Goal: Transaction & Acquisition: Book appointment/travel/reservation

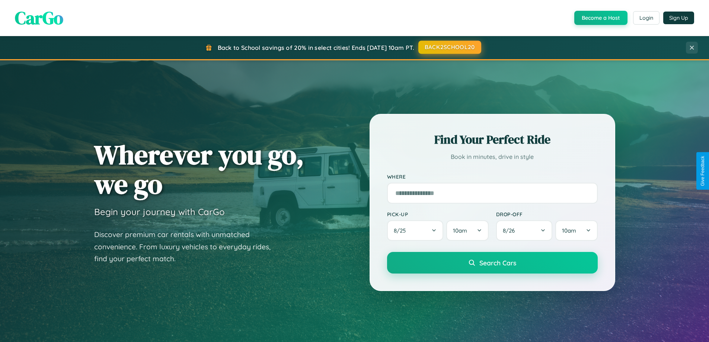
click at [449, 47] on button "BACK2SCHOOL20" at bounding box center [449, 47] width 63 height 13
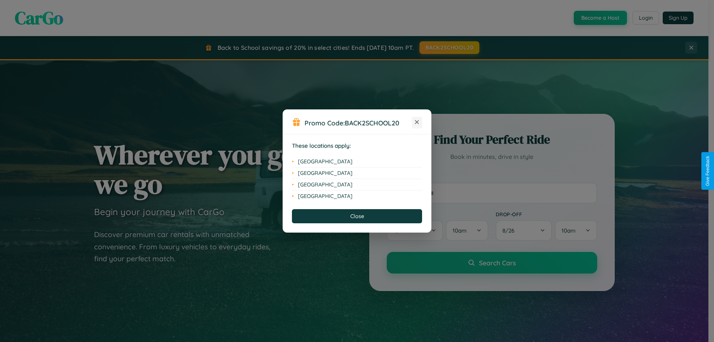
click at [417, 122] on icon at bounding box center [417, 122] width 4 height 4
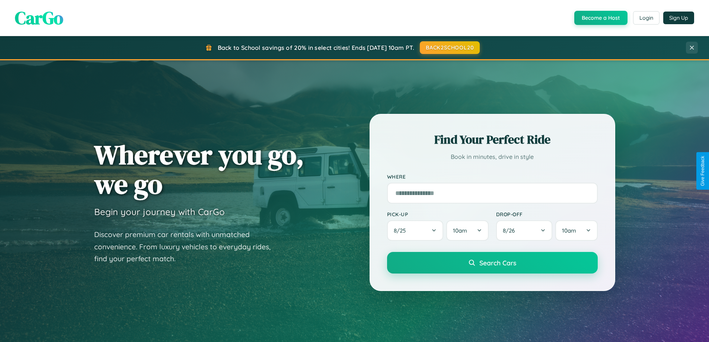
scroll to position [22, 0]
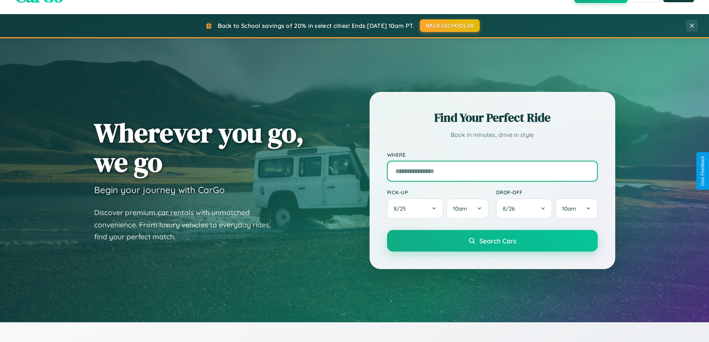
click at [492, 171] on input "text" at bounding box center [492, 171] width 211 height 21
type input "**********"
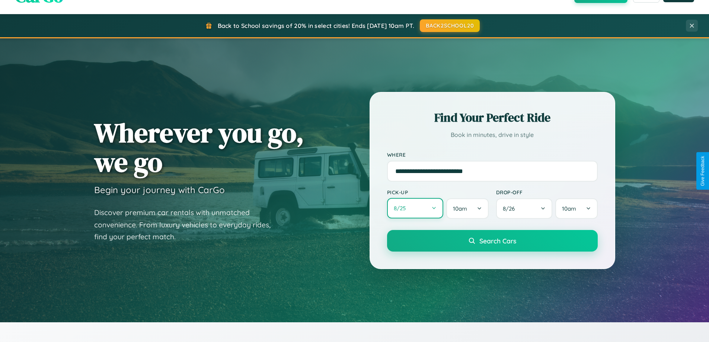
click at [415, 209] on button "8 / 25" at bounding box center [415, 208] width 57 height 20
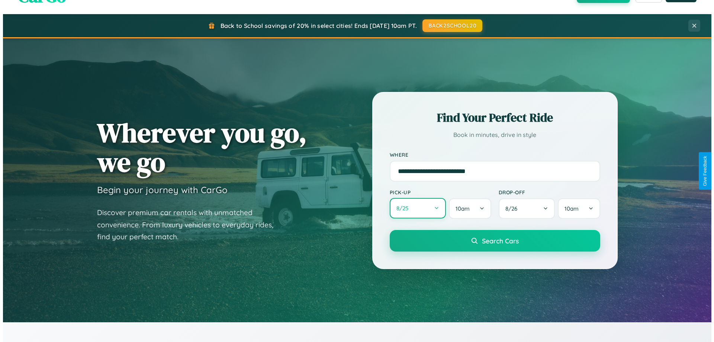
select select "*"
select select "****"
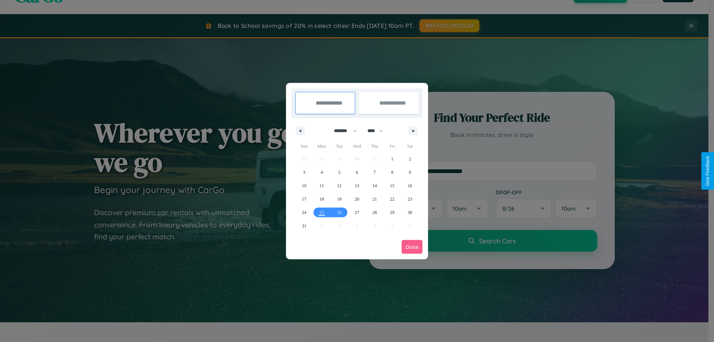
drag, startPoint x: 342, startPoint y: 131, endPoint x: 357, endPoint y: 149, distance: 23.8
click at [342, 131] on select "******* ******** ***** ***** *** **** **** ****** ********* ******* ******** **…" at bounding box center [345, 131] width 32 height 12
select select "*"
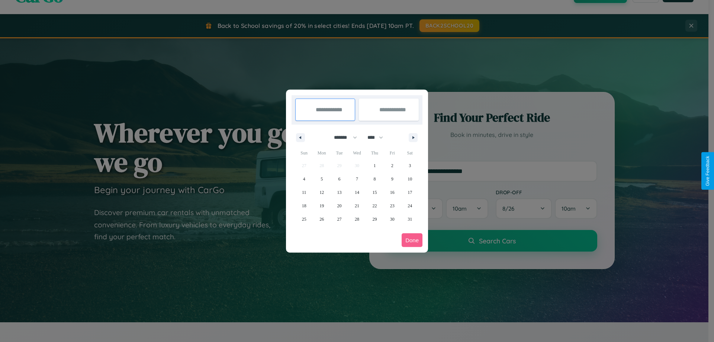
drag, startPoint x: 379, startPoint y: 137, endPoint x: 357, endPoint y: 149, distance: 24.6
click at [379, 137] on select "**** **** **** **** **** **** **** **** **** **** **** **** **** **** **** ****…" at bounding box center [375, 137] width 22 height 12
select select "****"
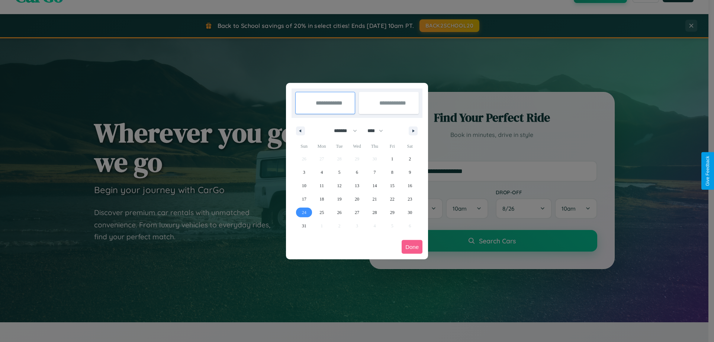
click at [304, 212] on span "24" at bounding box center [304, 212] width 4 height 13
type input "**********"
click at [413, 131] on icon "button" at bounding box center [415, 130] width 4 height 3
select select "*"
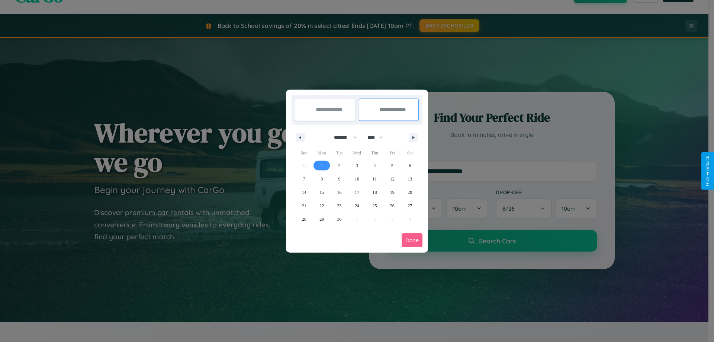
click at [322, 165] on span "1" at bounding box center [322, 165] width 2 height 13
type input "**********"
select select "*"
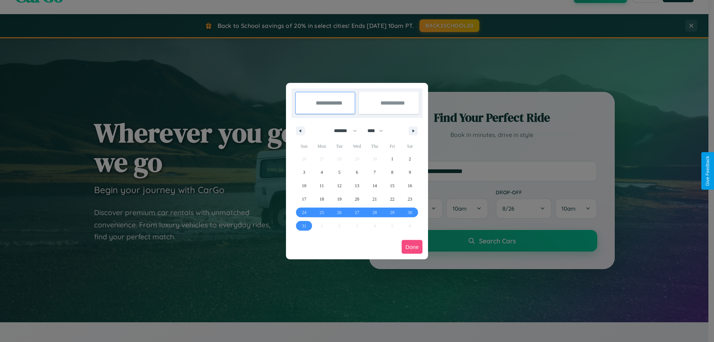
click at [412, 247] on button "Done" at bounding box center [412, 247] width 21 height 14
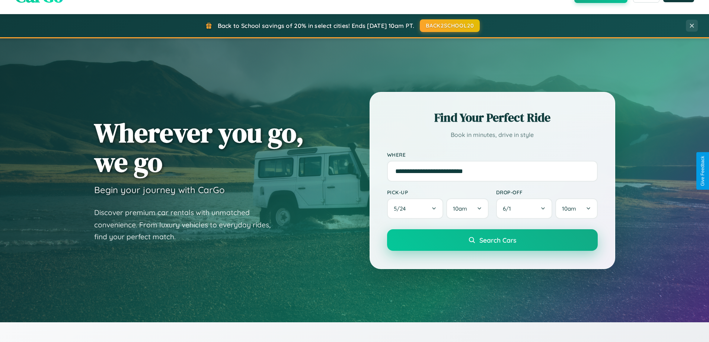
click at [492, 240] on span "Search Cars" at bounding box center [497, 240] width 37 height 8
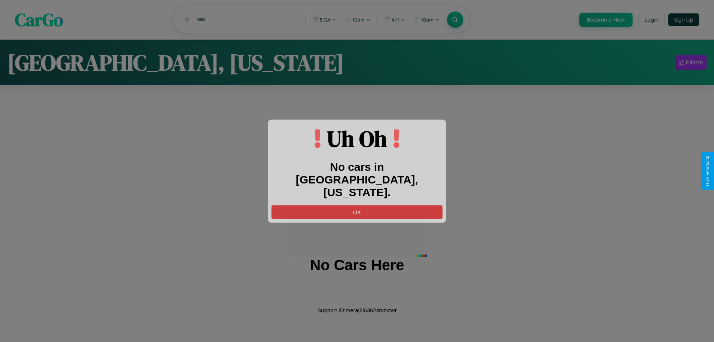
click at [357, 205] on button "OK" at bounding box center [357, 212] width 171 height 14
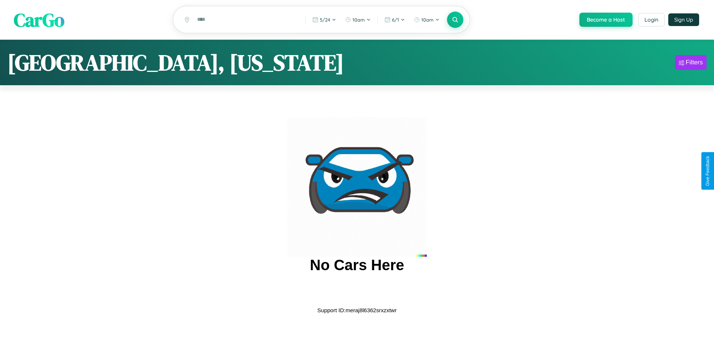
click at [39, 20] on span "CarGo" at bounding box center [39, 20] width 51 height 26
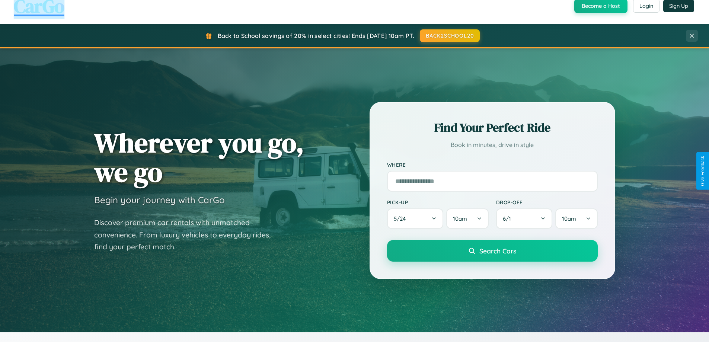
scroll to position [321, 0]
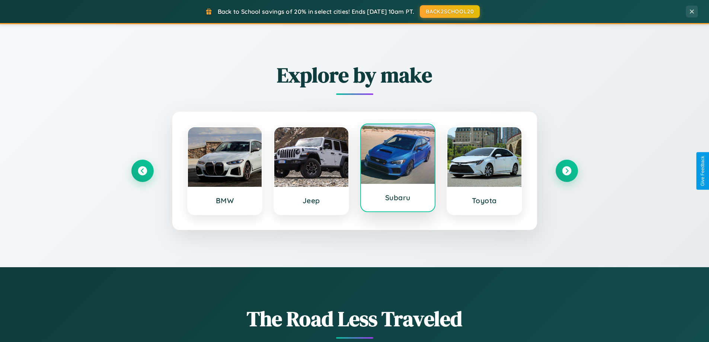
click at [397, 168] on div at bounding box center [398, 154] width 74 height 60
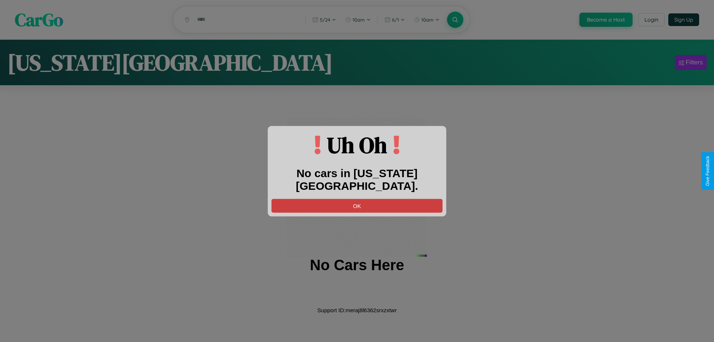
click at [357, 199] on button "OK" at bounding box center [357, 206] width 171 height 14
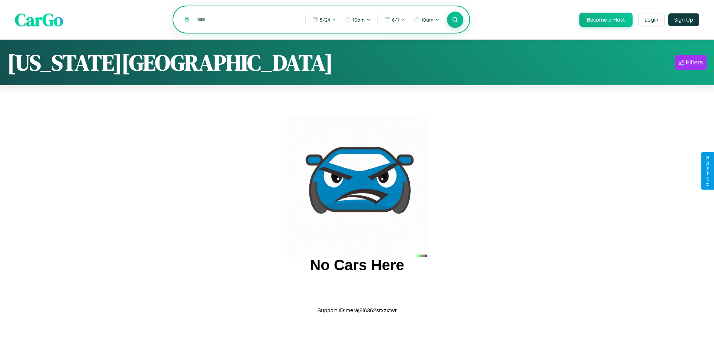
click at [246, 20] on input "text" at bounding box center [245, 19] width 105 height 13
click at [455, 20] on icon at bounding box center [455, 19] width 7 height 7
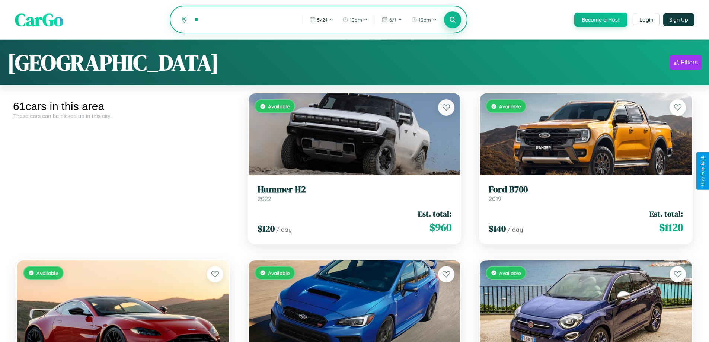
type input "*"
click at [452, 20] on icon at bounding box center [452, 19] width 7 height 7
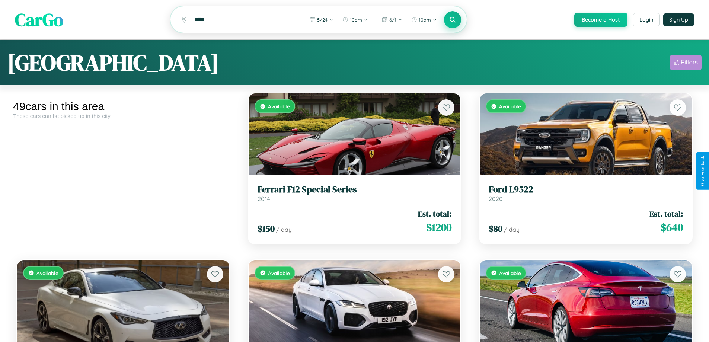
click at [685, 64] on div "Filters" at bounding box center [689, 62] width 17 height 7
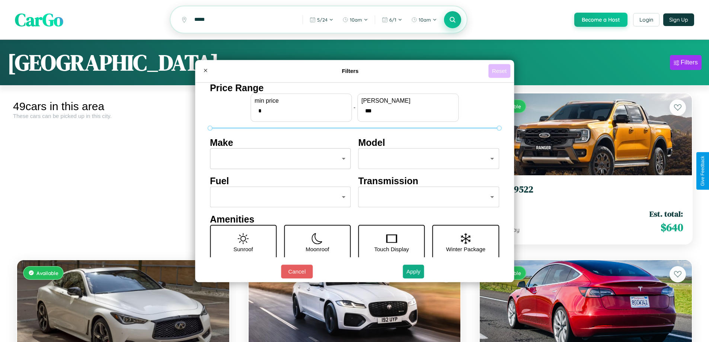
click at [500, 71] on button "Reset" at bounding box center [499, 71] width 22 height 14
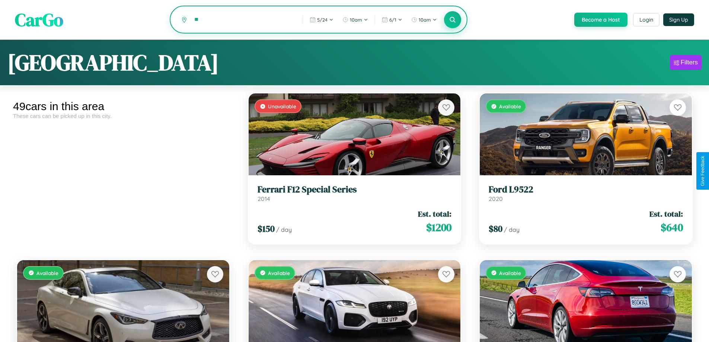
type input "*"
type input "****"
click at [452, 20] on icon at bounding box center [452, 19] width 7 height 7
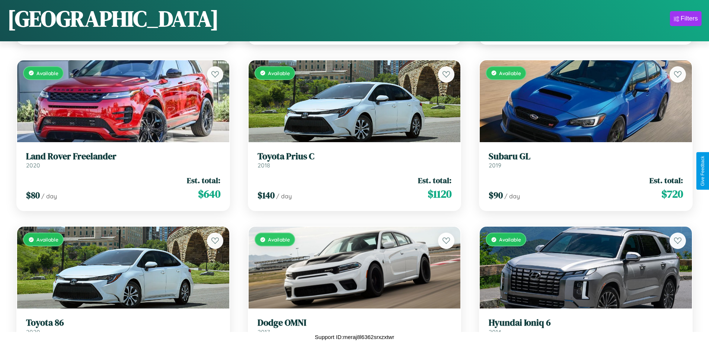
scroll to position [771, 0]
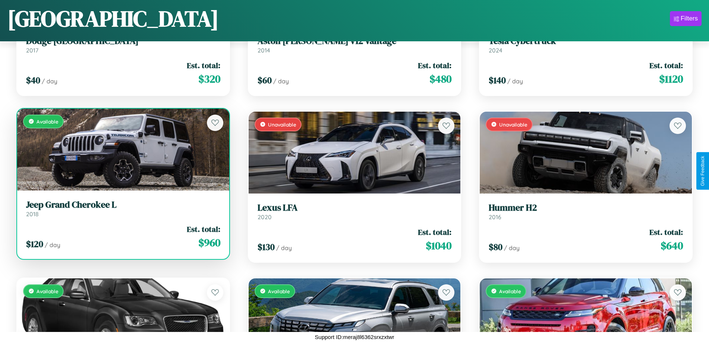
click at [122, 211] on link "Jeep Grand Cherokee L 2018" at bounding box center [123, 208] width 194 height 18
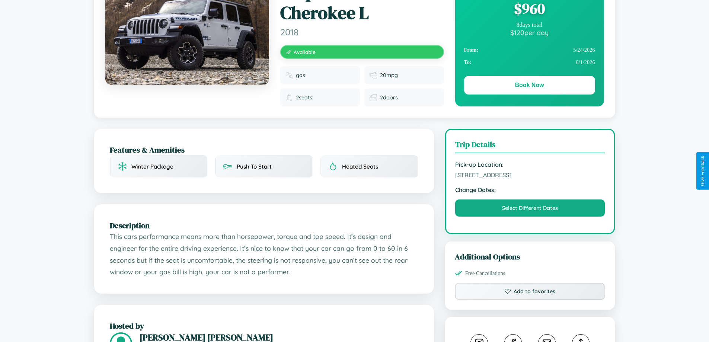
scroll to position [424, 0]
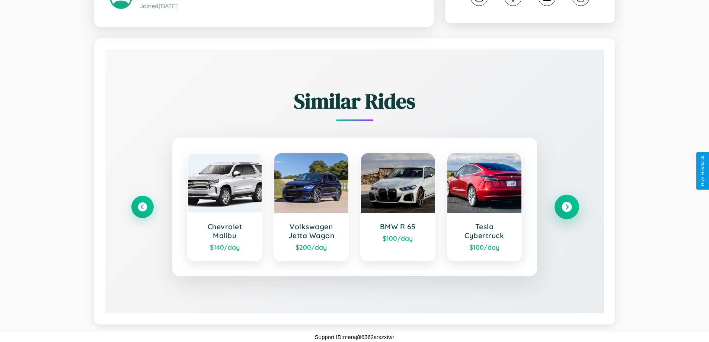
click at [566, 207] on icon at bounding box center [566, 207] width 10 height 10
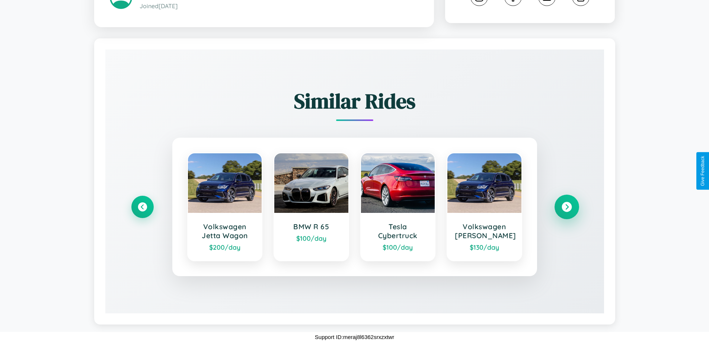
click at [566, 207] on icon at bounding box center [566, 207] width 10 height 10
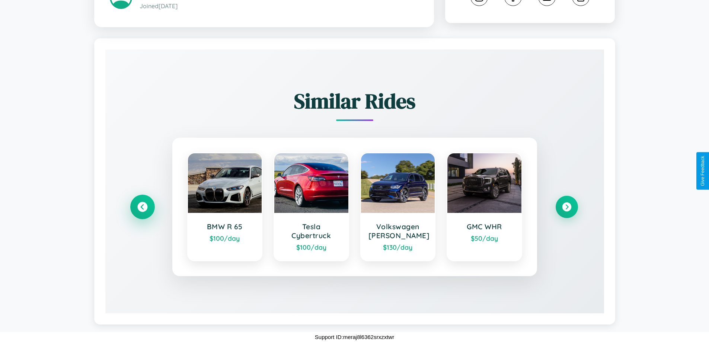
click at [142, 207] on icon at bounding box center [142, 207] width 10 height 10
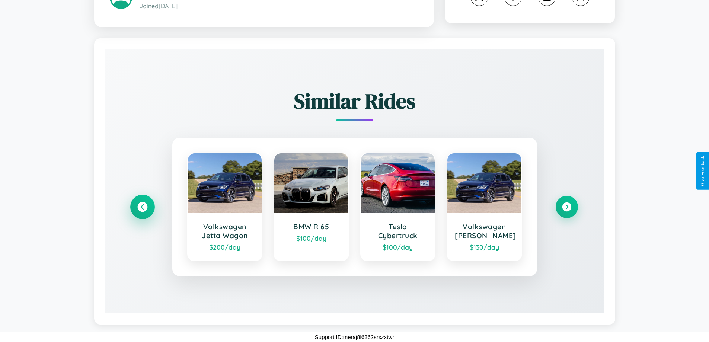
click at [142, 207] on icon at bounding box center [142, 207] width 10 height 10
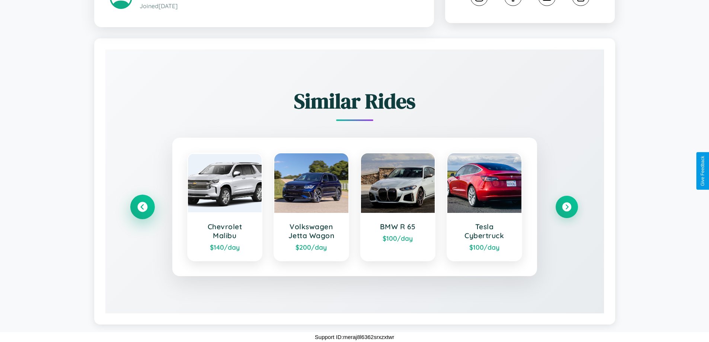
click at [142, 207] on icon at bounding box center [142, 207] width 10 height 10
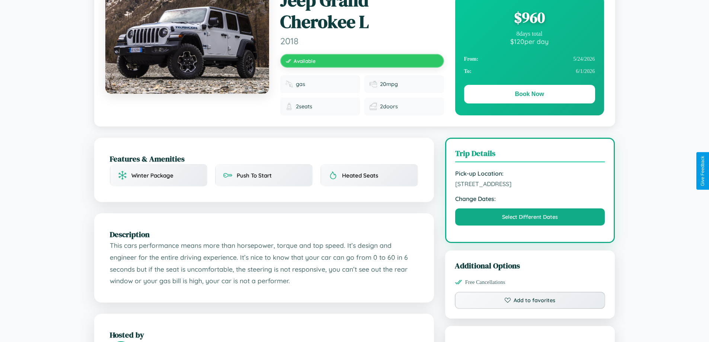
scroll to position [0, 0]
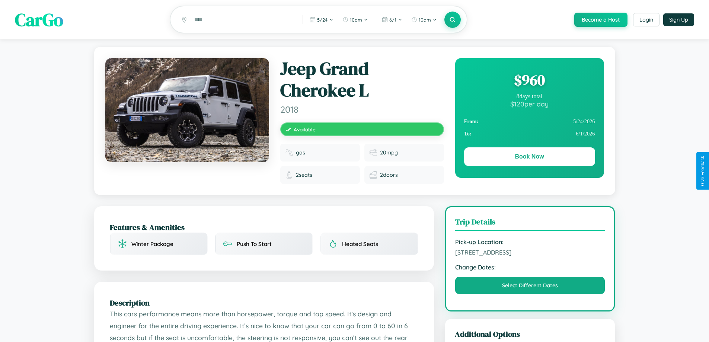
click at [529, 81] on div "$ 960" at bounding box center [529, 80] width 131 height 20
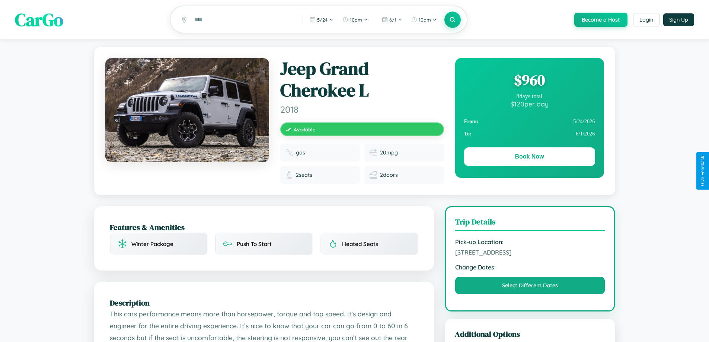
click at [529, 81] on div "$ 960" at bounding box center [529, 80] width 131 height 20
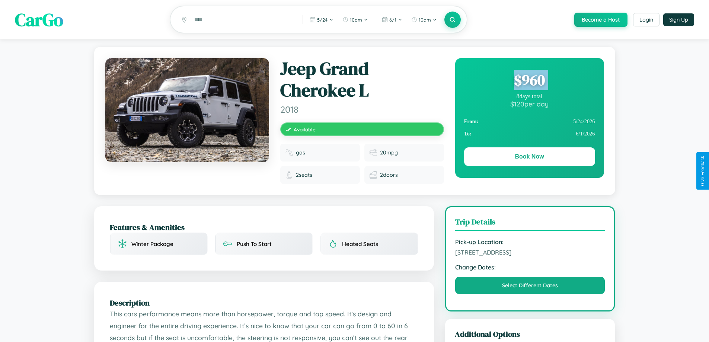
click at [529, 81] on div "$ 960" at bounding box center [529, 80] width 131 height 20
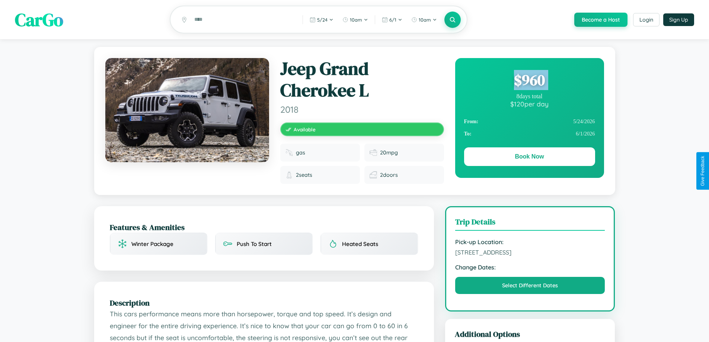
click at [529, 81] on div "$ 960" at bounding box center [529, 80] width 131 height 20
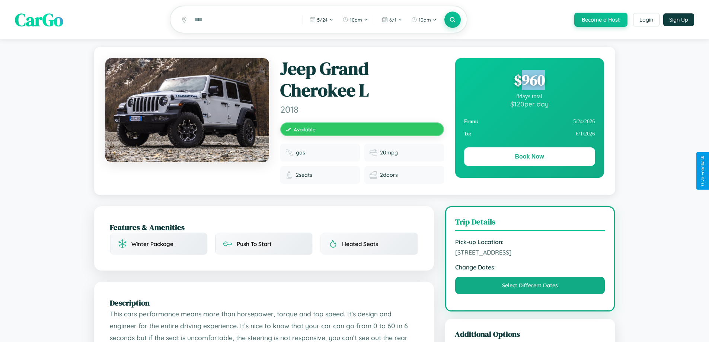
click at [529, 81] on div "$ 960" at bounding box center [529, 80] width 131 height 20
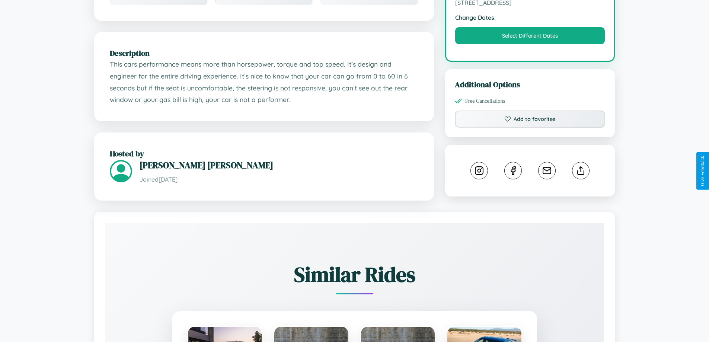
scroll to position [250, 0]
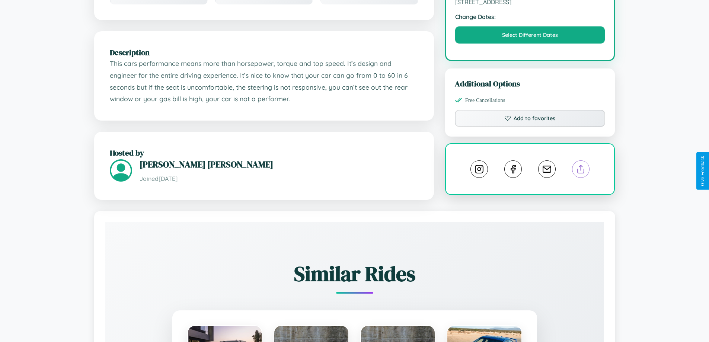
click at [581, 170] on line at bounding box center [581, 167] width 0 height 5
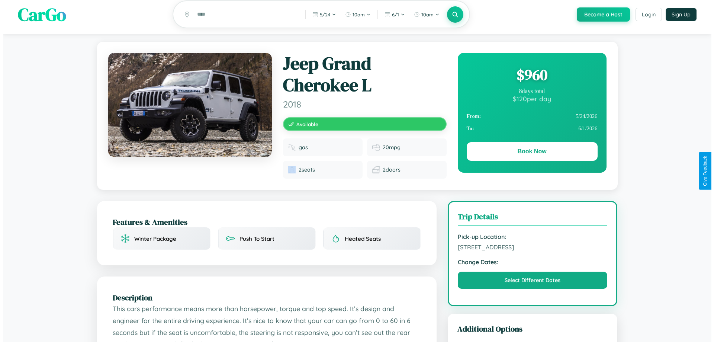
scroll to position [0, 0]
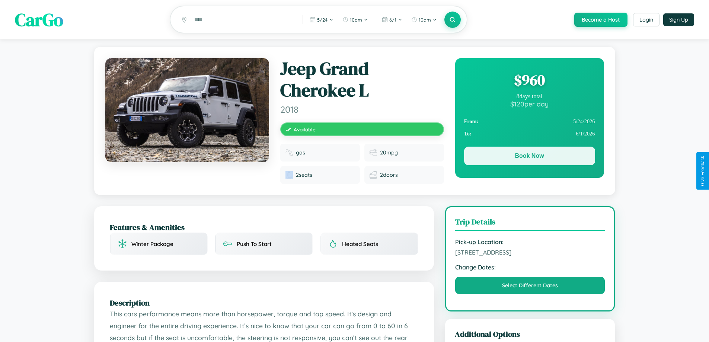
click at [529, 157] on button "Book Now" at bounding box center [529, 156] width 131 height 19
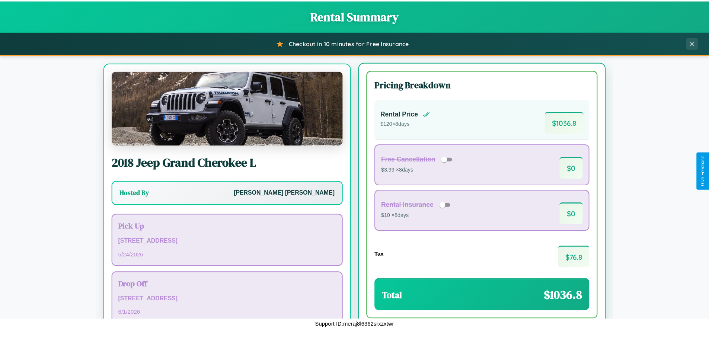
scroll to position [35, 0]
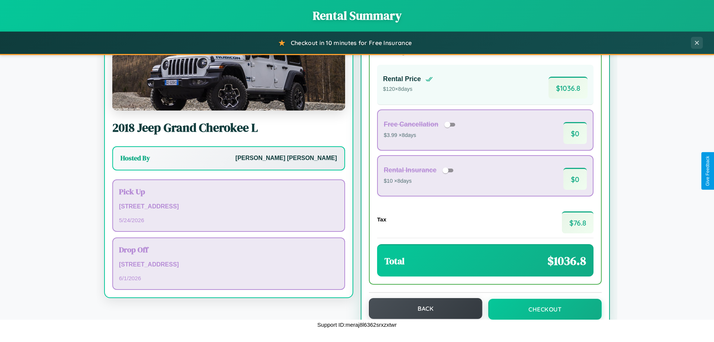
click at [422, 308] on button "Back" at bounding box center [425, 308] width 113 height 21
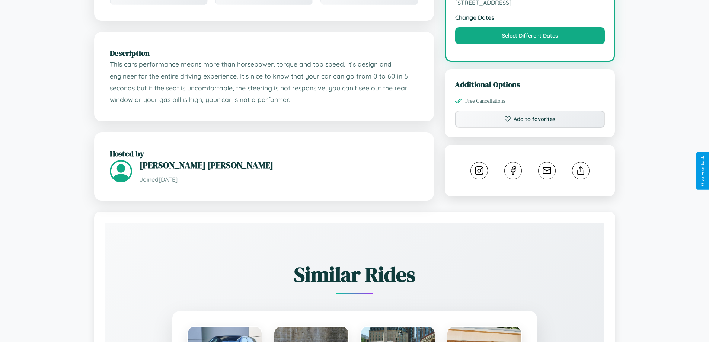
scroll to position [250, 0]
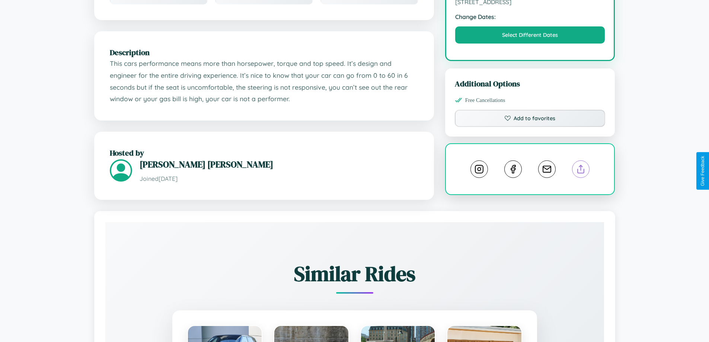
click at [581, 170] on line at bounding box center [581, 167] width 0 height 5
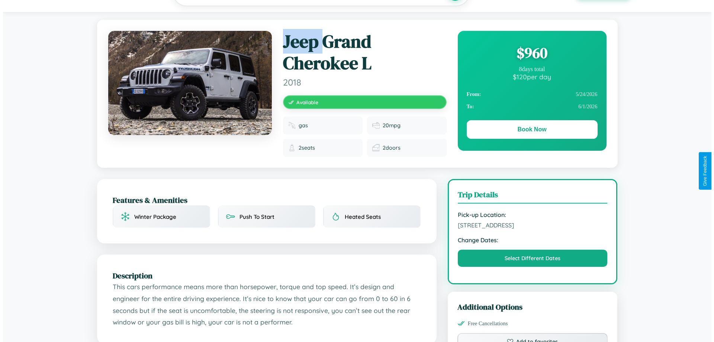
scroll to position [0, 0]
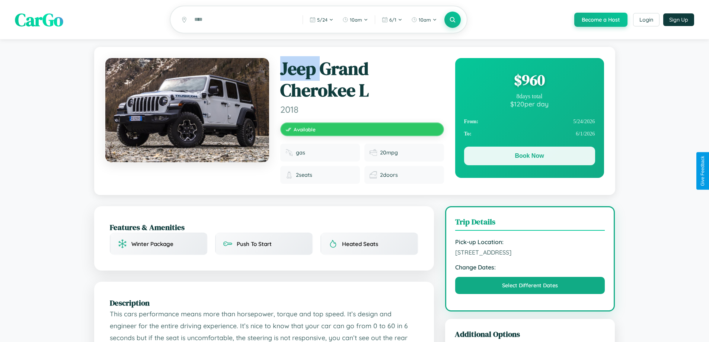
click at [529, 157] on button "Book Now" at bounding box center [529, 156] width 131 height 19
